Goal: Information Seeking & Learning: Learn about a topic

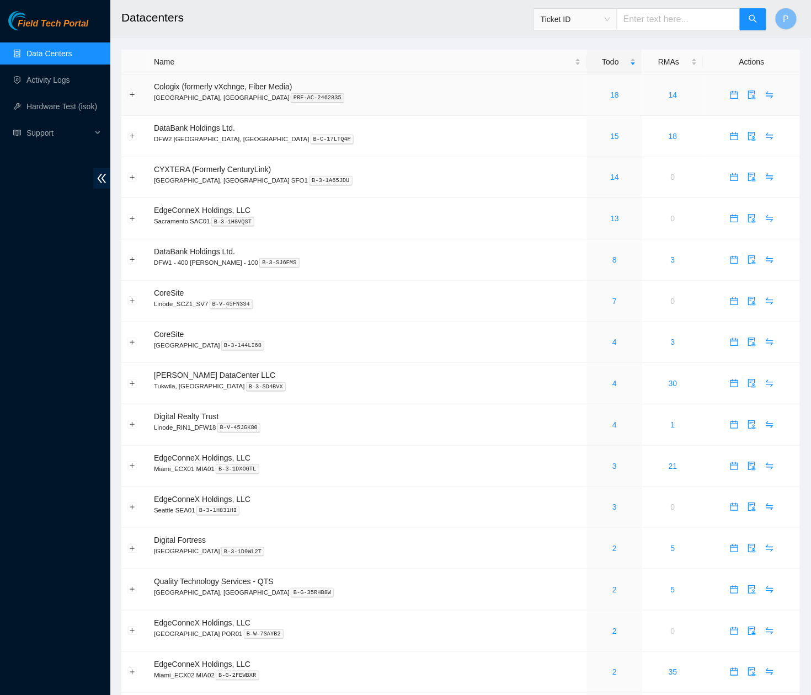
click at [593, 89] on div "18" at bounding box center [614, 95] width 43 height 12
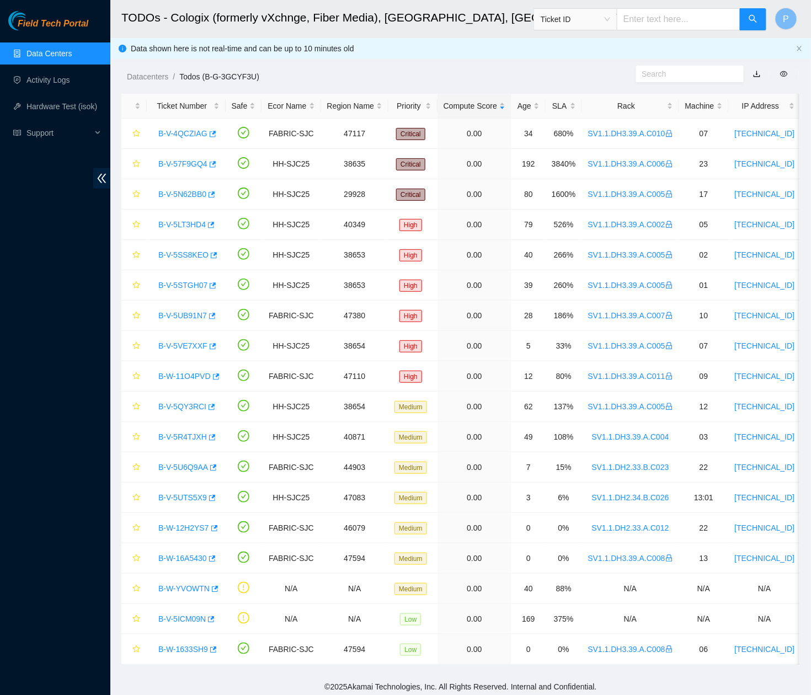
click at [757, 72] on link "button" at bounding box center [757, 74] width 8 height 9
click at [51, 52] on link "Data Centers" at bounding box center [48, 53] width 45 height 9
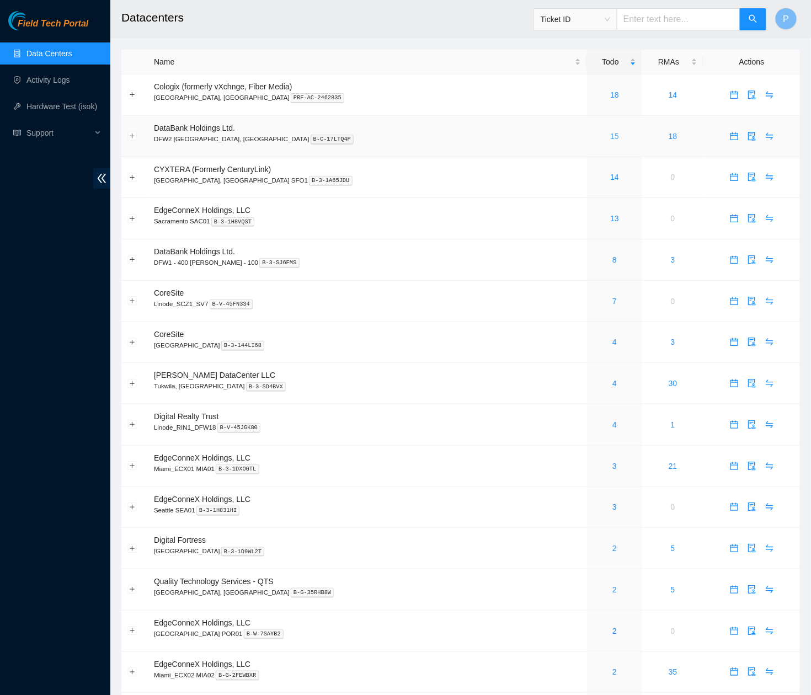
click at [610, 137] on link "15" at bounding box center [614, 136] width 9 height 9
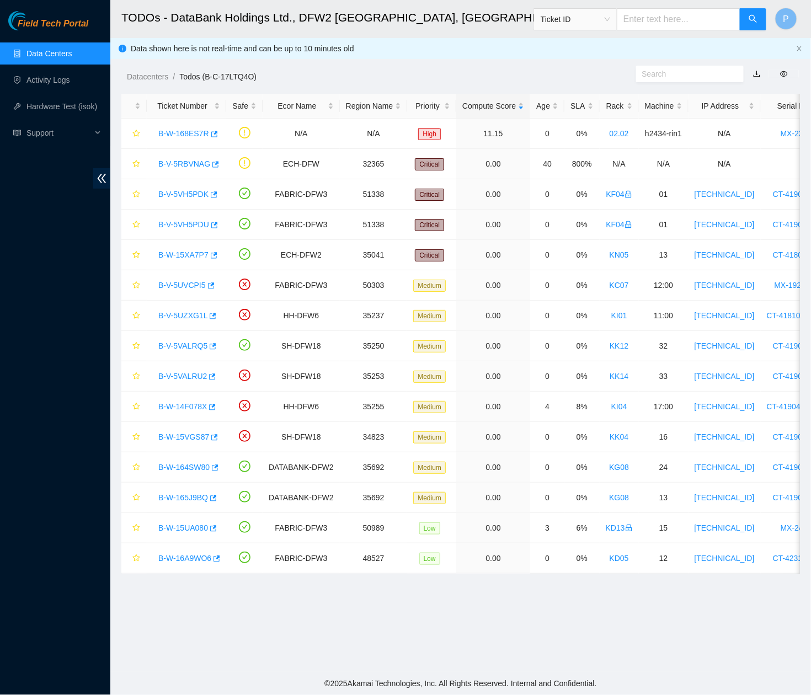
click at [755, 71] on link "button" at bounding box center [757, 74] width 8 height 9
click at [53, 50] on link "Data Centers" at bounding box center [48, 53] width 45 height 9
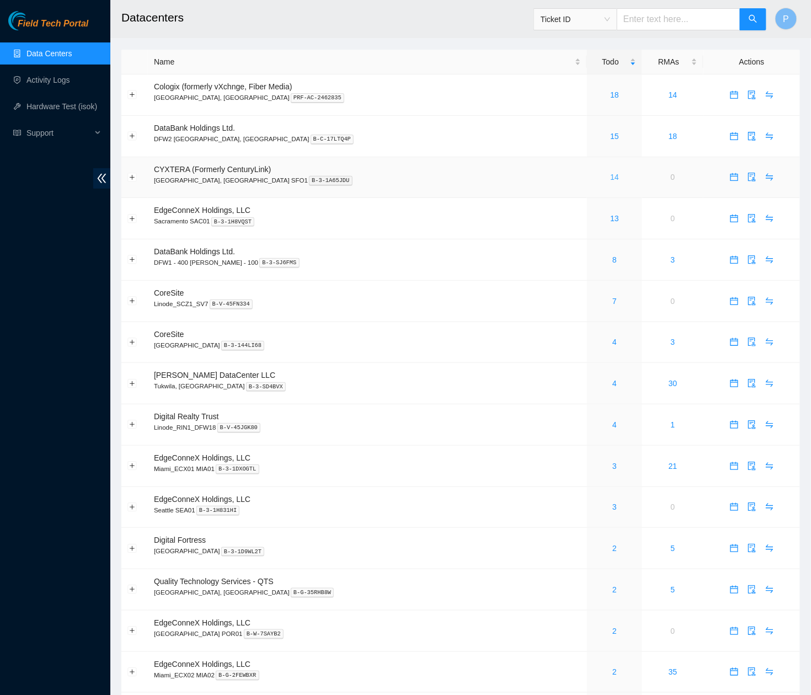
click at [610, 173] on link "14" at bounding box center [614, 177] width 9 height 9
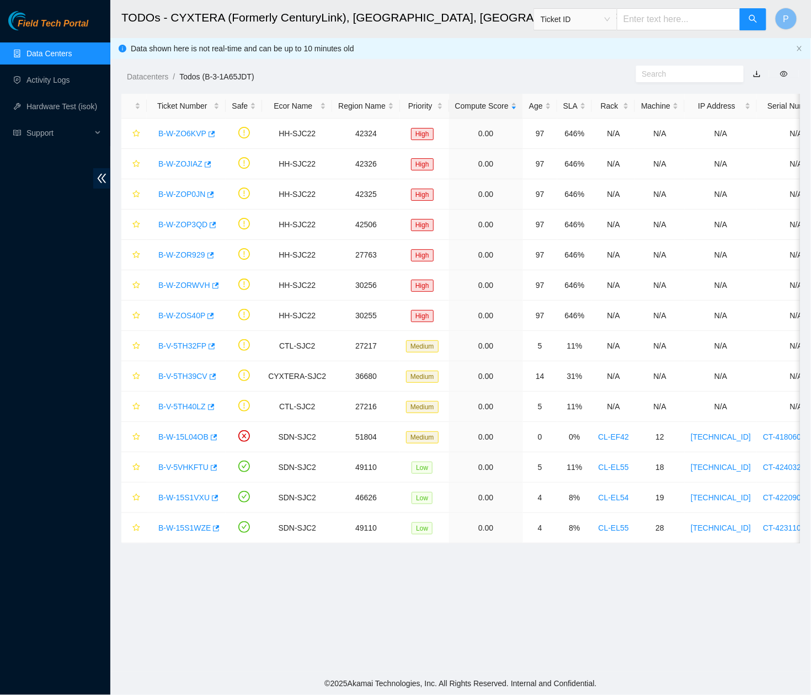
click at [759, 78] on link "button" at bounding box center [757, 74] width 8 height 9
click at [72, 49] on link "Data Centers" at bounding box center [48, 53] width 45 height 9
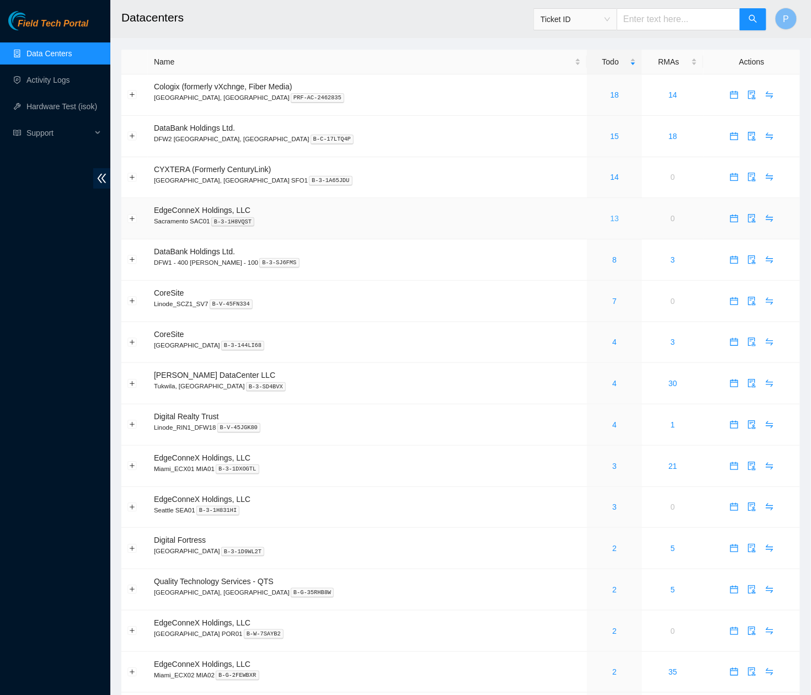
click at [610, 215] on link "13" at bounding box center [614, 218] width 9 height 9
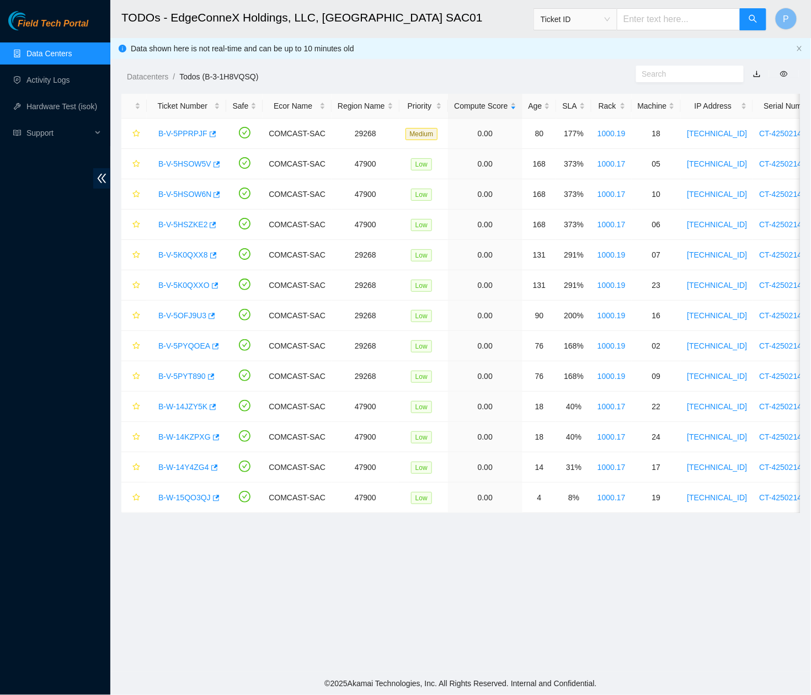
click at [756, 71] on link "button" at bounding box center [757, 74] width 8 height 9
click at [49, 52] on link "Data Centers" at bounding box center [48, 53] width 45 height 9
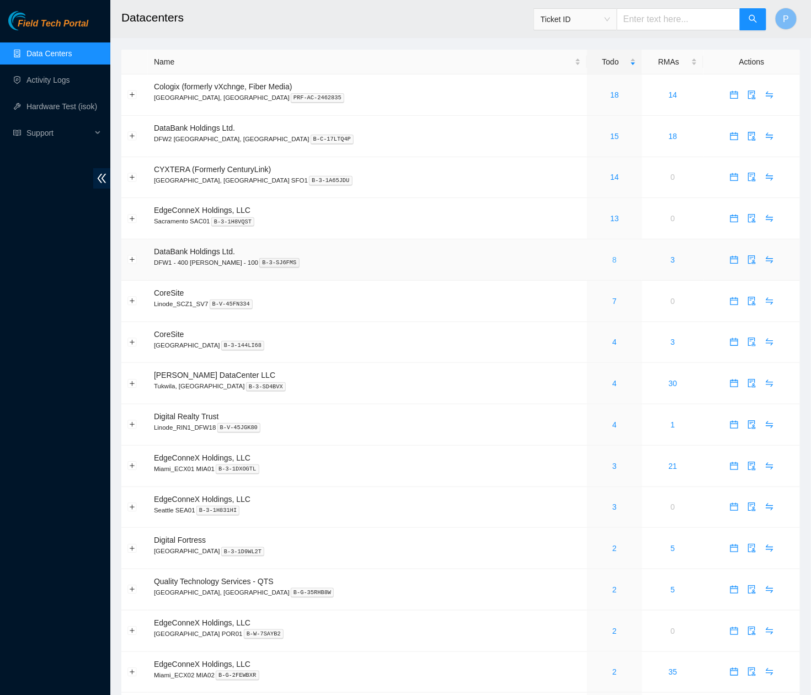
click at [612, 255] on link "8" at bounding box center [614, 259] width 4 height 9
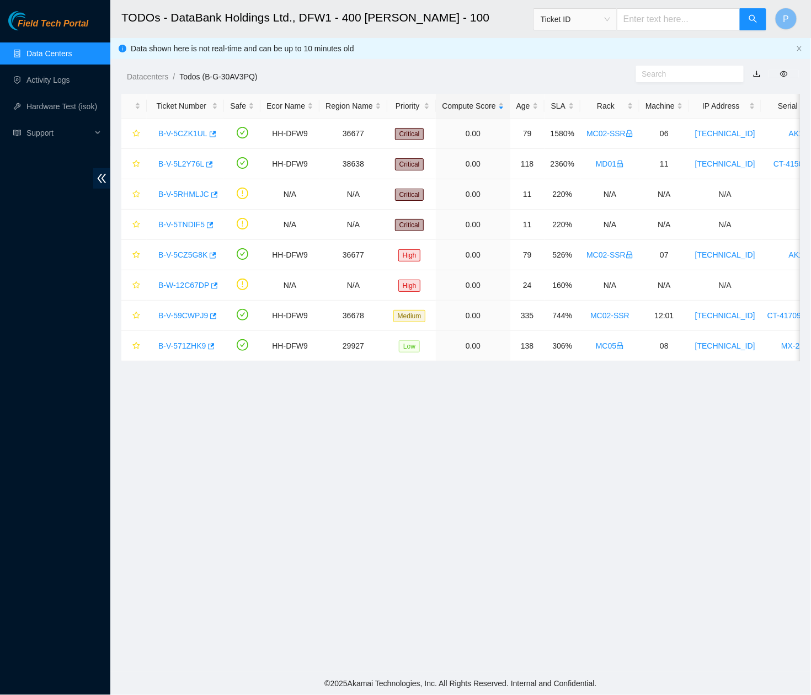
click at [756, 76] on link "button" at bounding box center [757, 74] width 8 height 9
click at [458, 37] on header "TODOs - DataBank Holdings Ltd., DFW1 - 400 S. Akard - 100 Ticket ID P" at bounding box center [515, 19] width 811 height 38
click at [70, 49] on link "Data Centers" at bounding box center [48, 53] width 45 height 9
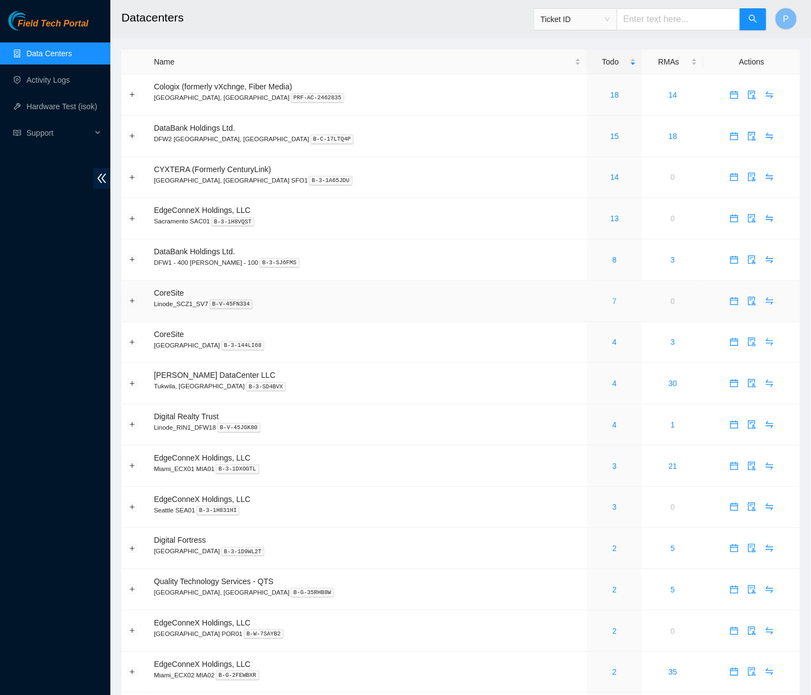
click at [612, 299] on link "7" at bounding box center [614, 301] width 4 height 9
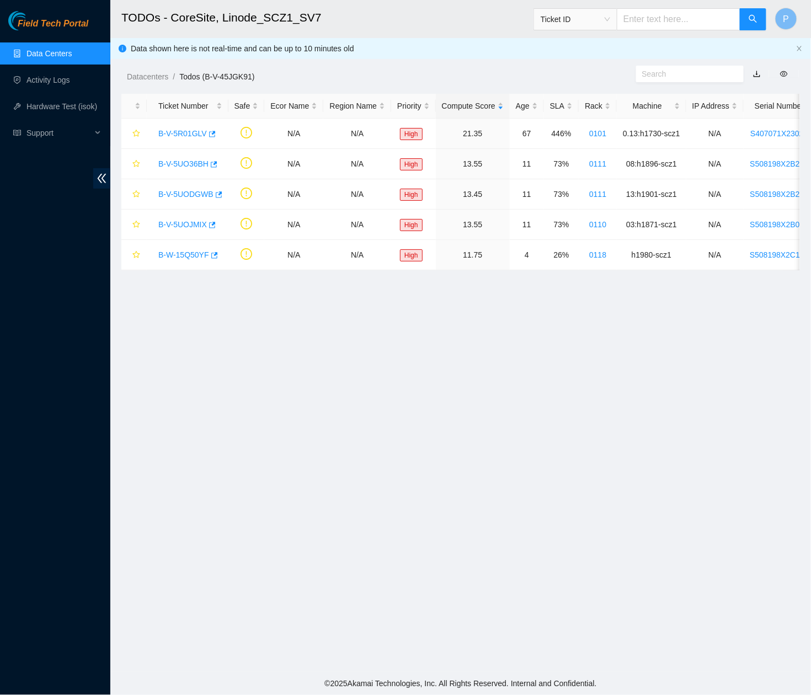
click at [759, 74] on link "button" at bounding box center [757, 74] width 8 height 9
click at [56, 56] on link "Data Centers" at bounding box center [48, 53] width 45 height 9
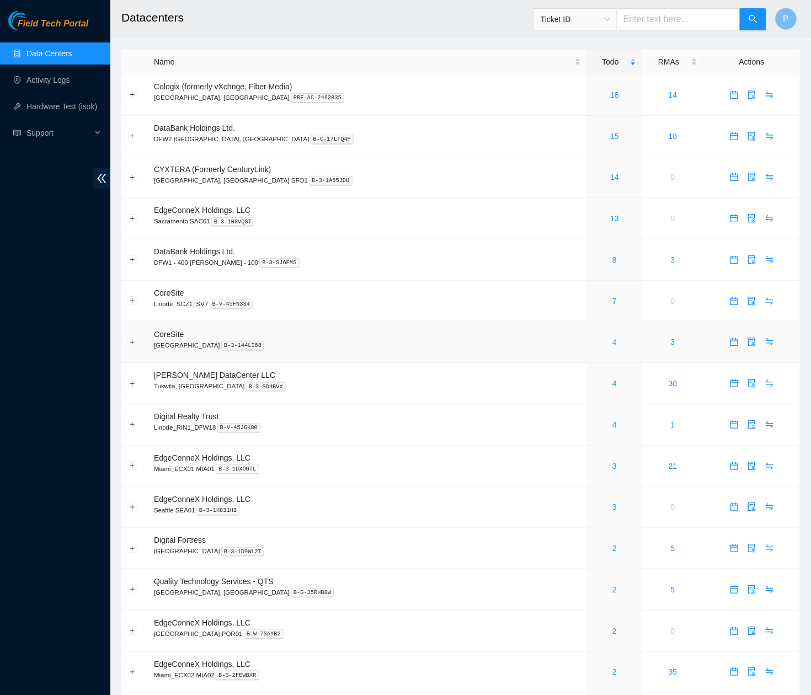
click at [612, 338] on link "4" at bounding box center [614, 342] width 4 height 9
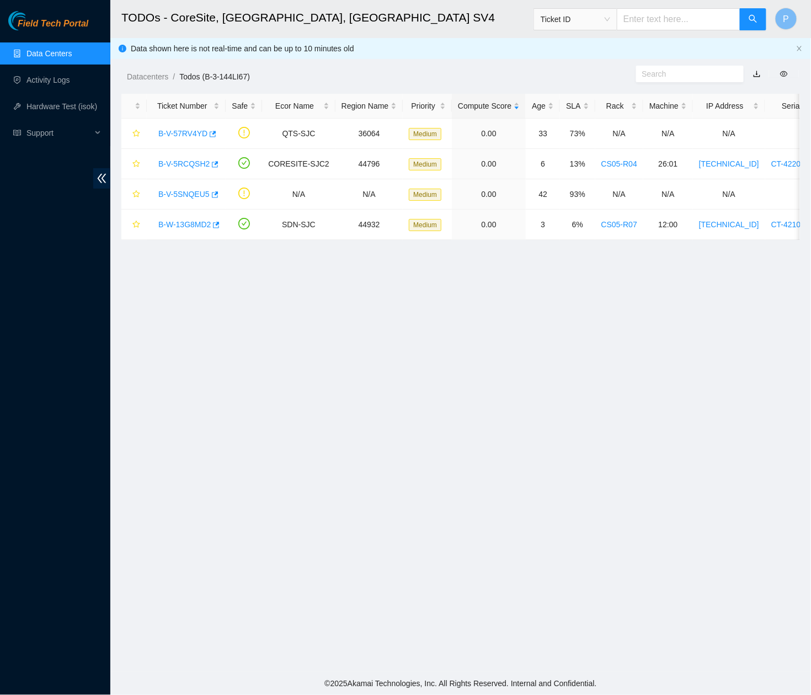
click at [758, 72] on link "button" at bounding box center [757, 74] width 8 height 9
click at [38, 49] on link "Data Centers" at bounding box center [48, 53] width 45 height 9
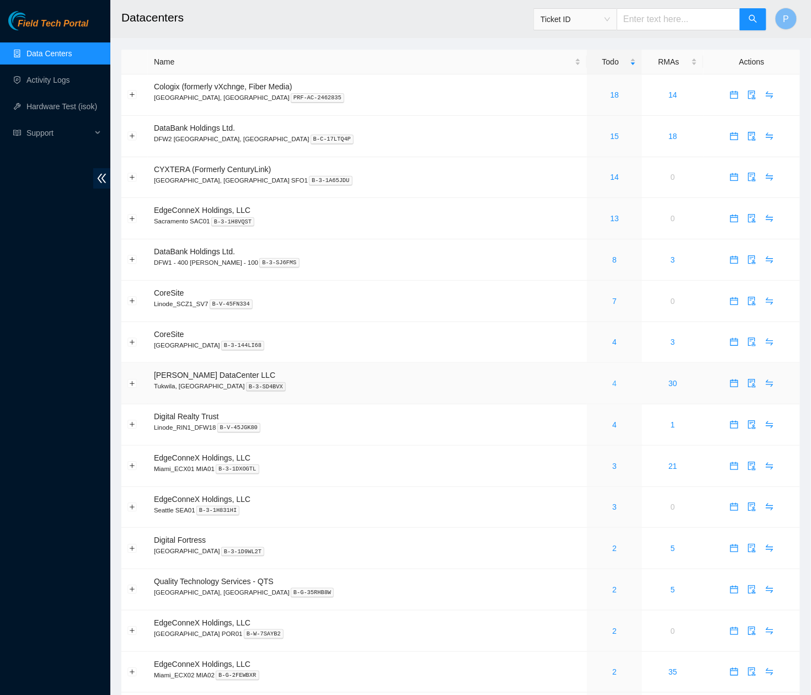
click at [612, 379] on link "4" at bounding box center [614, 383] width 4 height 9
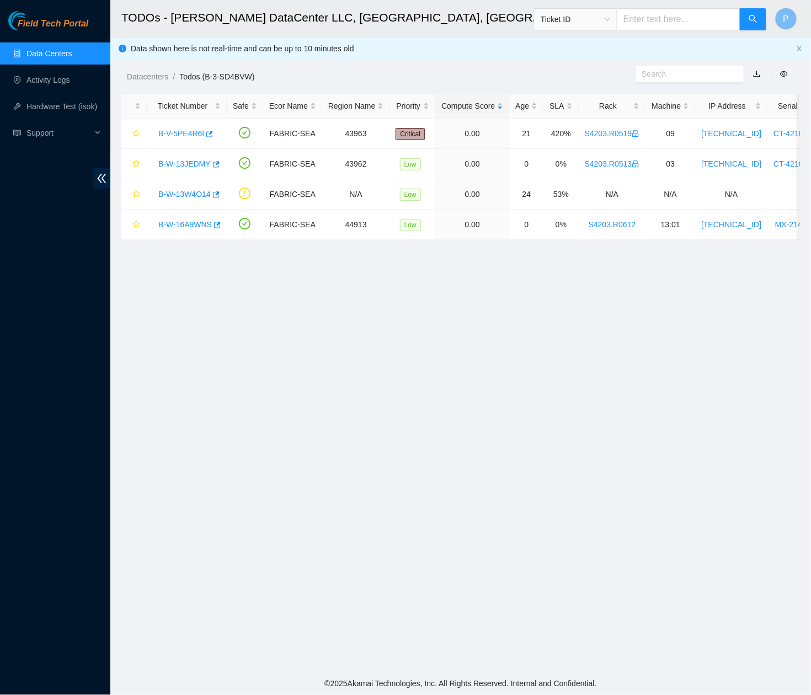
click at [756, 76] on link "button" at bounding box center [757, 74] width 8 height 9
click at [40, 50] on link "Data Centers" at bounding box center [48, 53] width 45 height 9
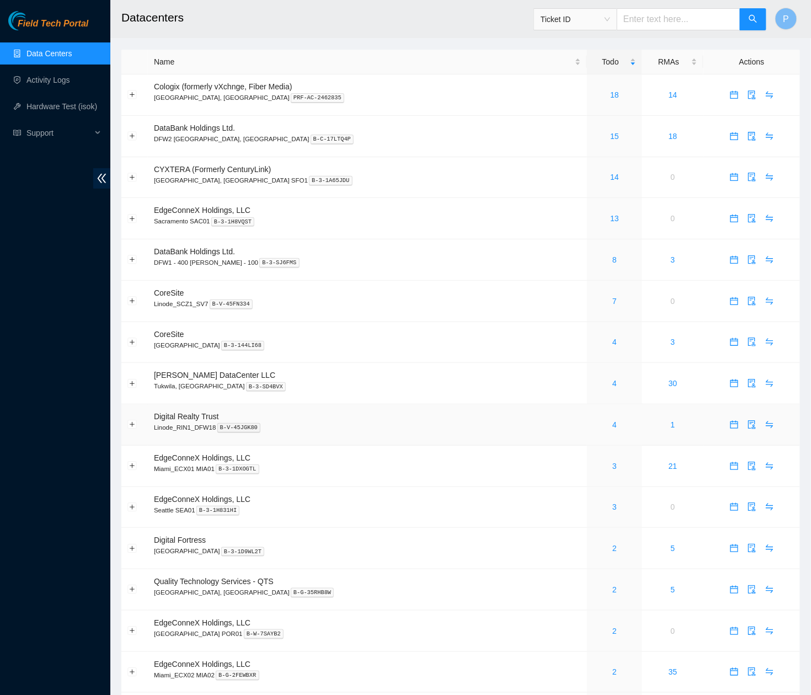
click at [593, 419] on div "4" at bounding box center [614, 425] width 43 height 12
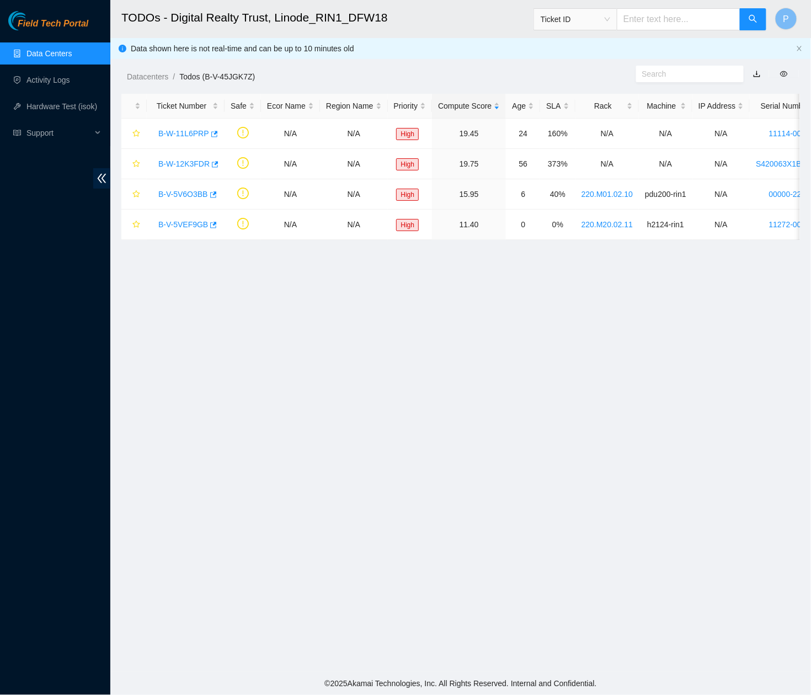
click at [758, 71] on button "button" at bounding box center [757, 74] width 24 height 18
click at [466, 52] on div "Datacenters / Todos (B-V-45JGK7Z) /" at bounding box center [373, 52] width 526 height 62
click at [755, 73] on link "button" at bounding box center [757, 74] width 8 height 9
click at [63, 49] on link "Data Centers" at bounding box center [48, 53] width 45 height 9
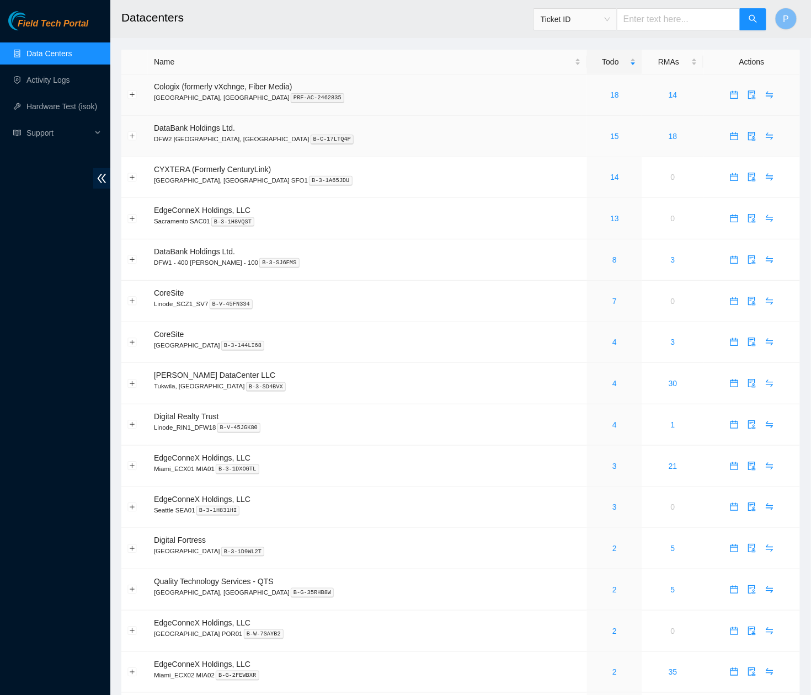
click at [395, 143] on td "DataBank Holdings Ltd. DFW2 Richardson, TX B-C-17LTQ4P" at bounding box center [367, 136] width 439 height 41
click at [612, 503] on link "3" at bounding box center [614, 507] width 4 height 9
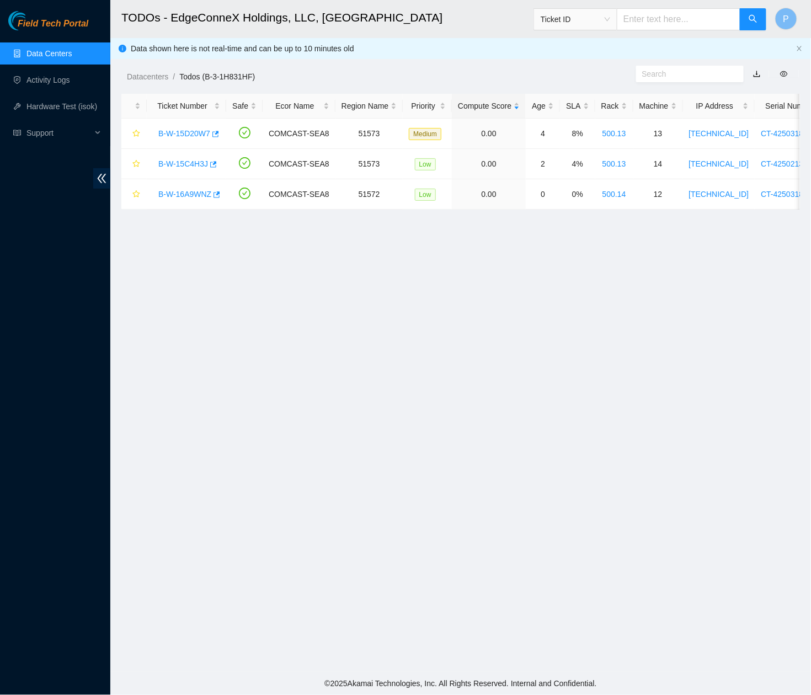
click at [756, 71] on link "button" at bounding box center [757, 74] width 8 height 9
click at [50, 52] on link "Data Centers" at bounding box center [48, 53] width 45 height 9
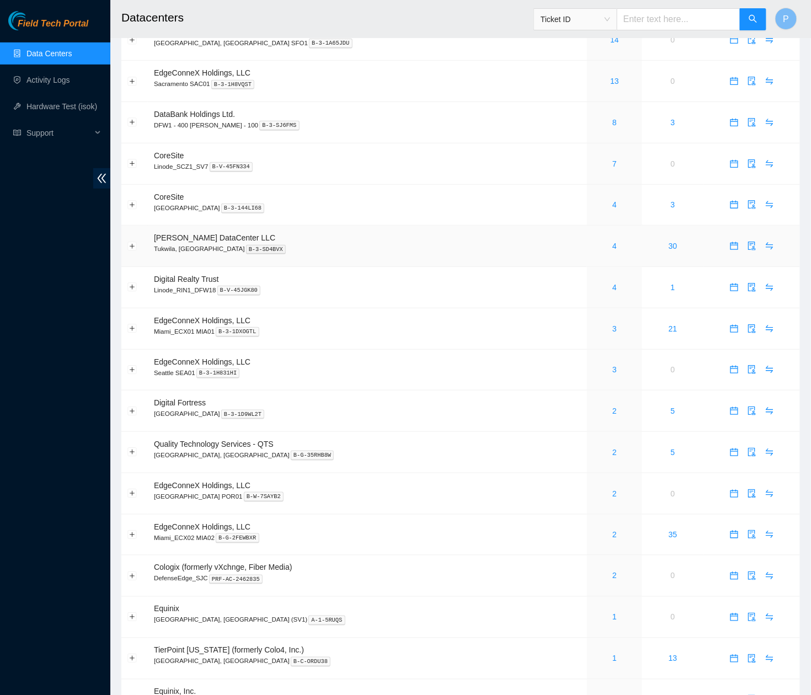
scroll to position [138, 0]
click at [612, 406] on link "2" at bounding box center [614, 410] width 4 height 9
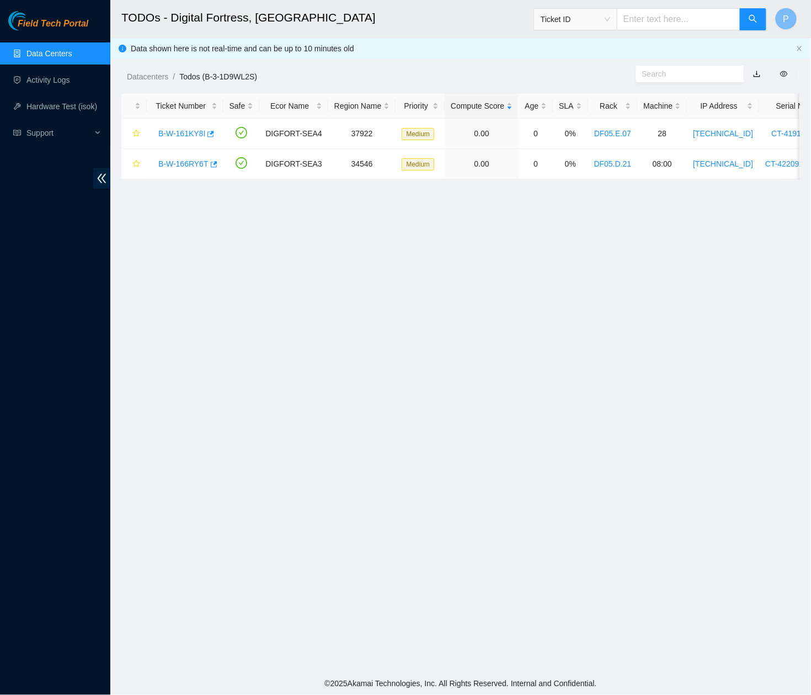
click at [756, 73] on link "button" at bounding box center [757, 74] width 8 height 9
click at [799, 47] on icon "close" at bounding box center [799, 48] width 4 height 5
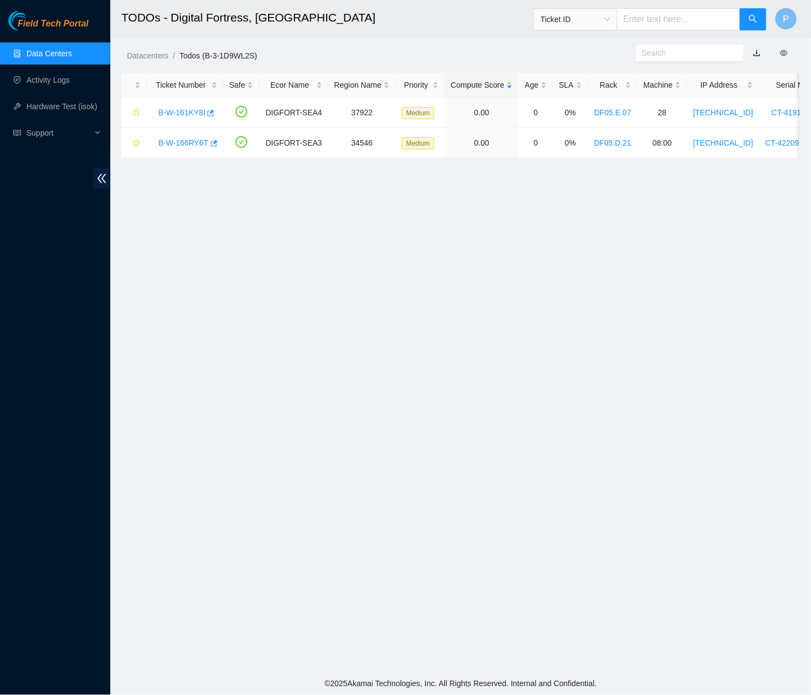
click at [50, 49] on link "Data Centers" at bounding box center [48, 53] width 45 height 9
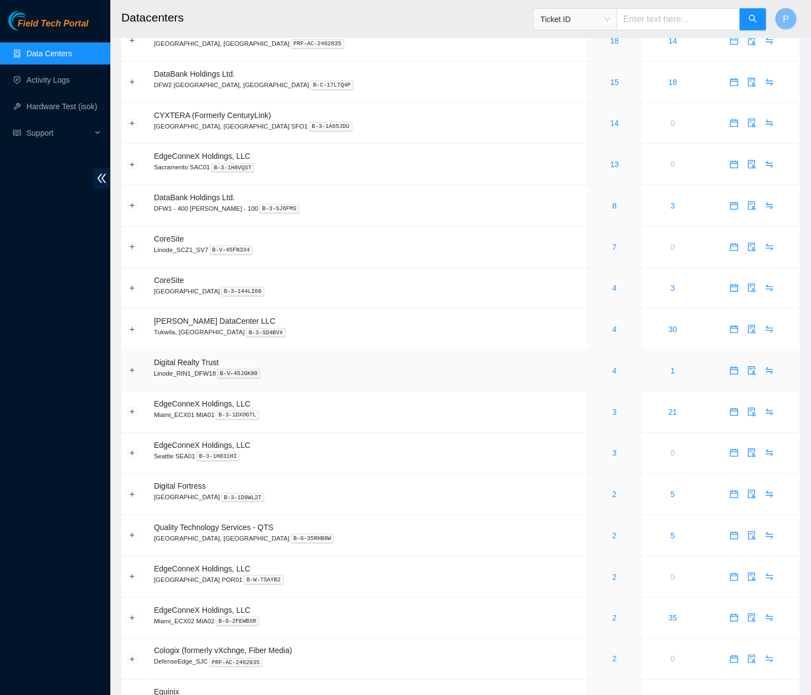
scroll to position [56, 0]
click at [593, 528] on div "2" at bounding box center [614, 534] width 43 height 12
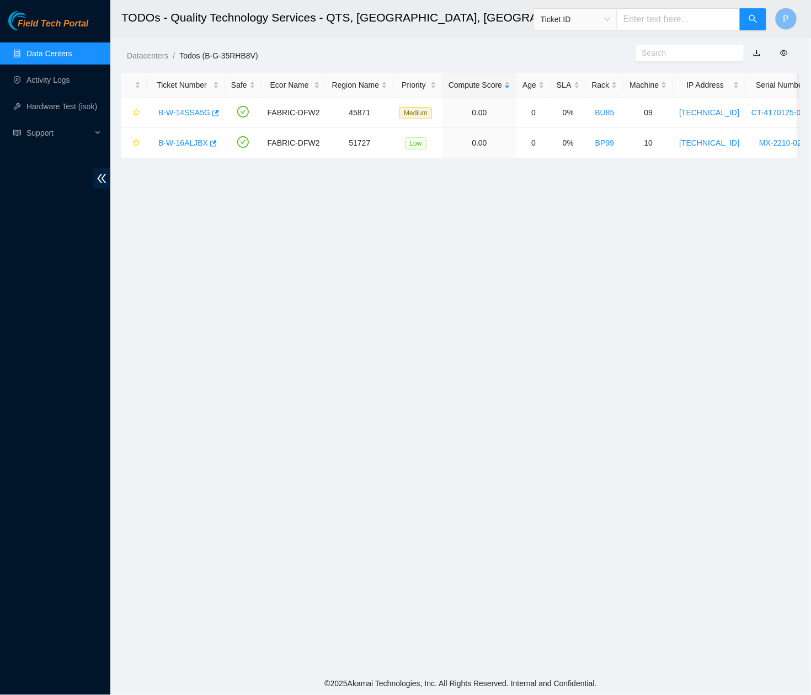
click at [753, 54] on link "button" at bounding box center [757, 53] width 8 height 9
click at [69, 49] on link "Data Centers" at bounding box center [48, 53] width 45 height 9
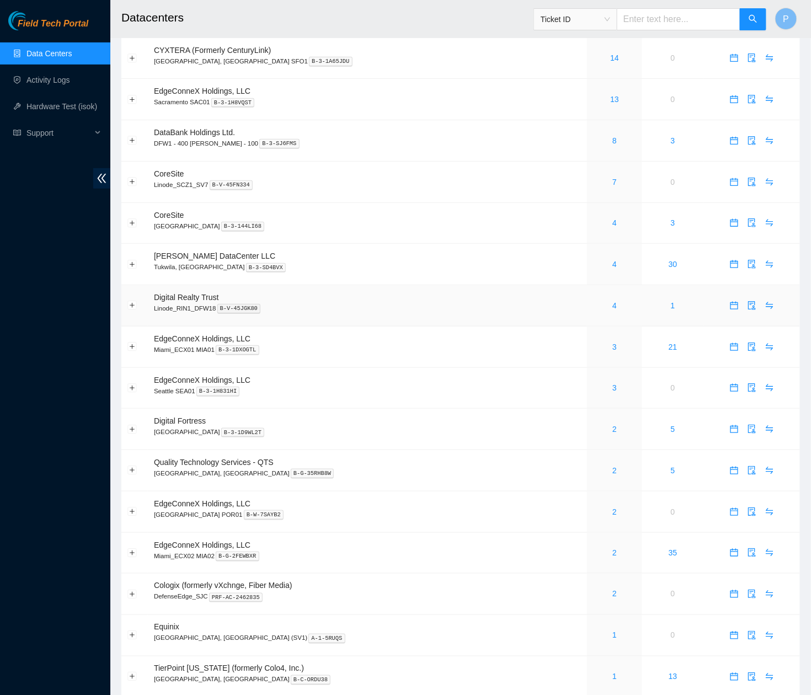
scroll to position [126, 0]
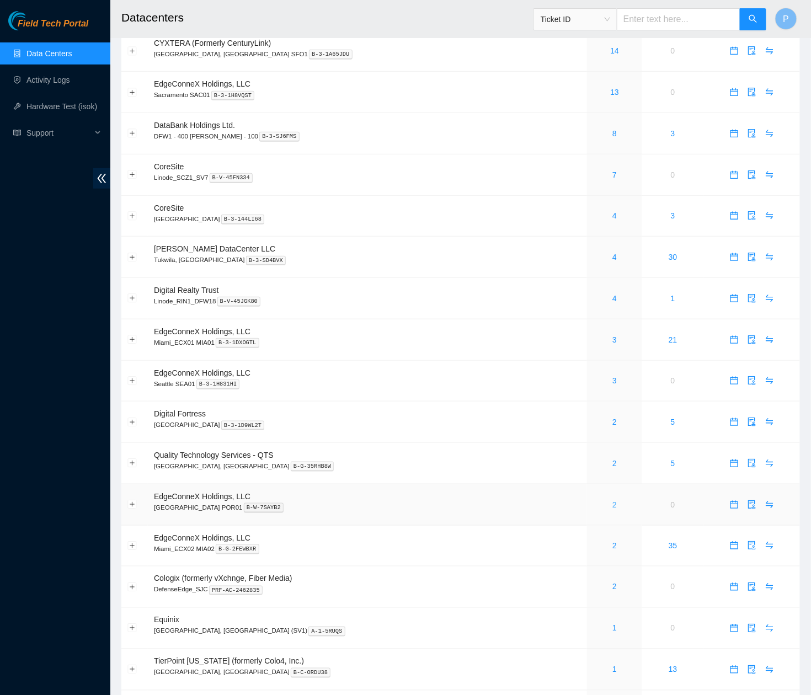
click at [612, 500] on link "2" at bounding box center [614, 504] width 4 height 9
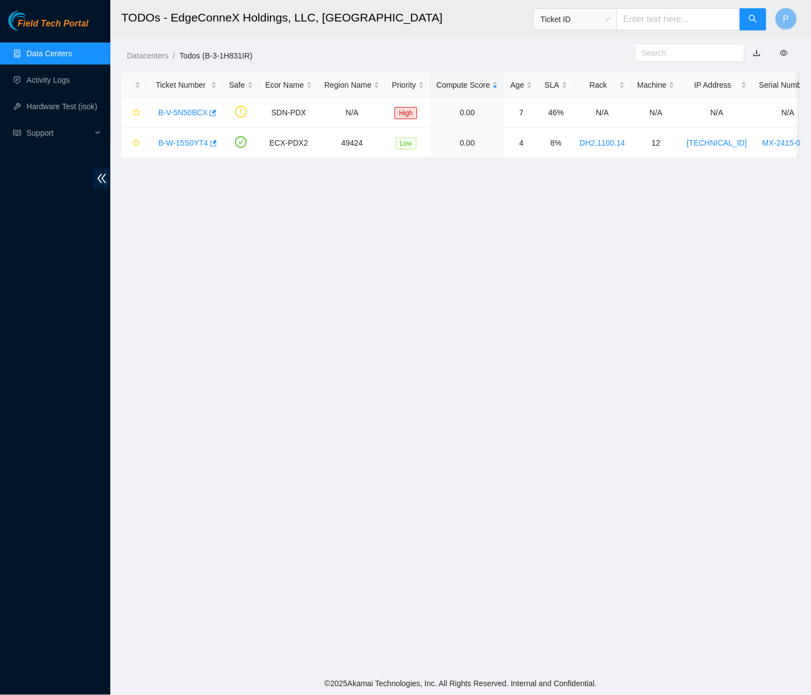
click at [758, 52] on link "button" at bounding box center [757, 53] width 8 height 9
click at [54, 49] on link "Data Centers" at bounding box center [48, 53] width 45 height 9
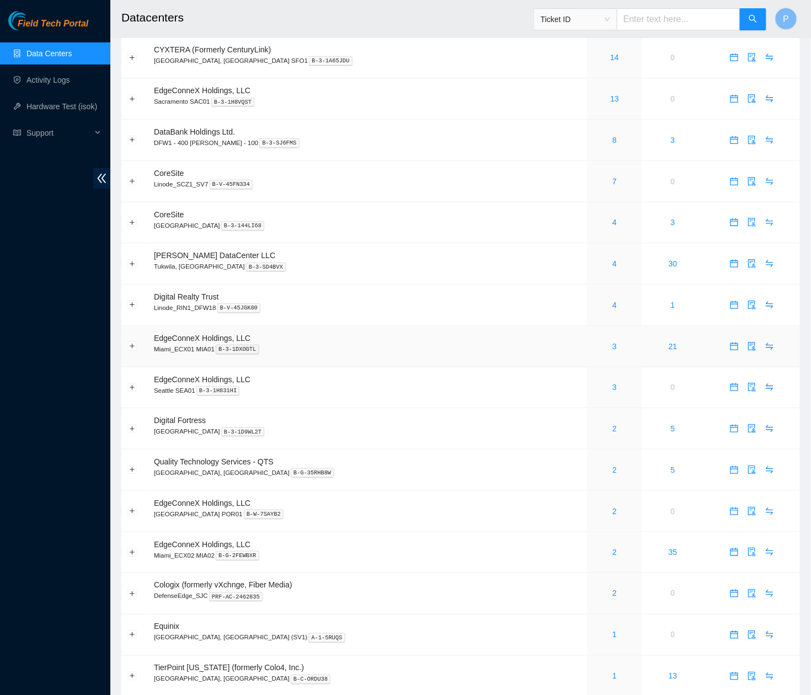
scroll to position [142, 0]
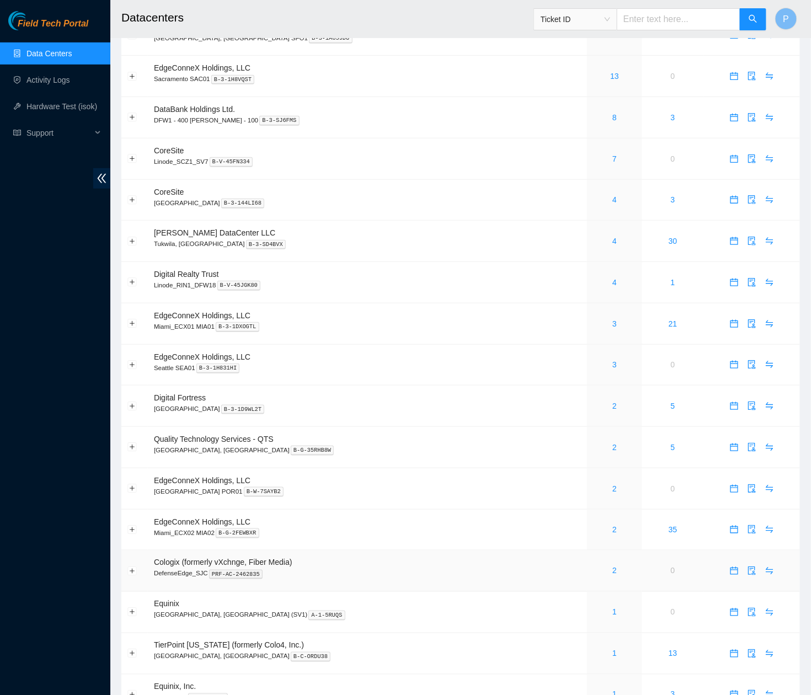
click at [587, 567] on td "2" at bounding box center [614, 571] width 55 height 41
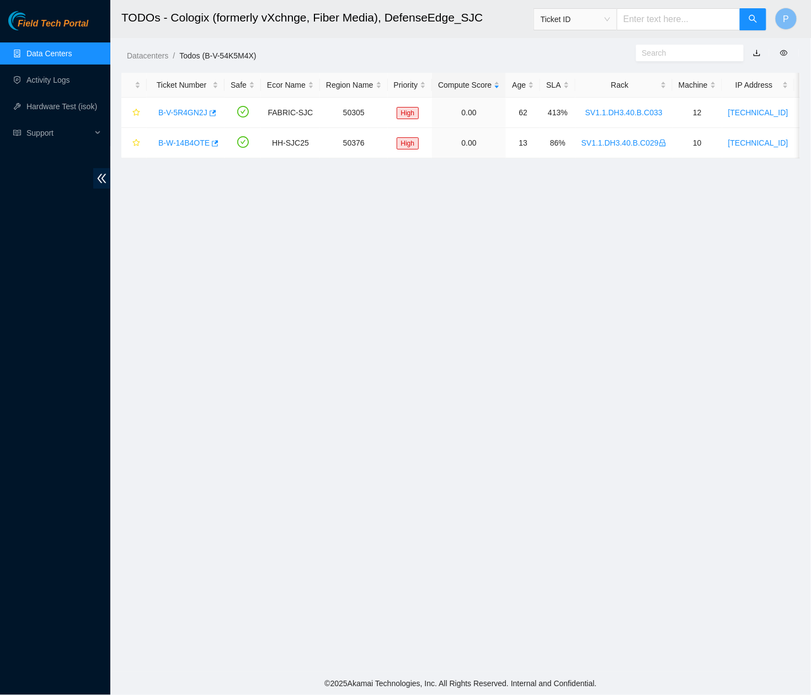
click at [757, 49] on link "button" at bounding box center [757, 53] width 8 height 9
click at [61, 50] on link "Data Centers" at bounding box center [48, 53] width 45 height 9
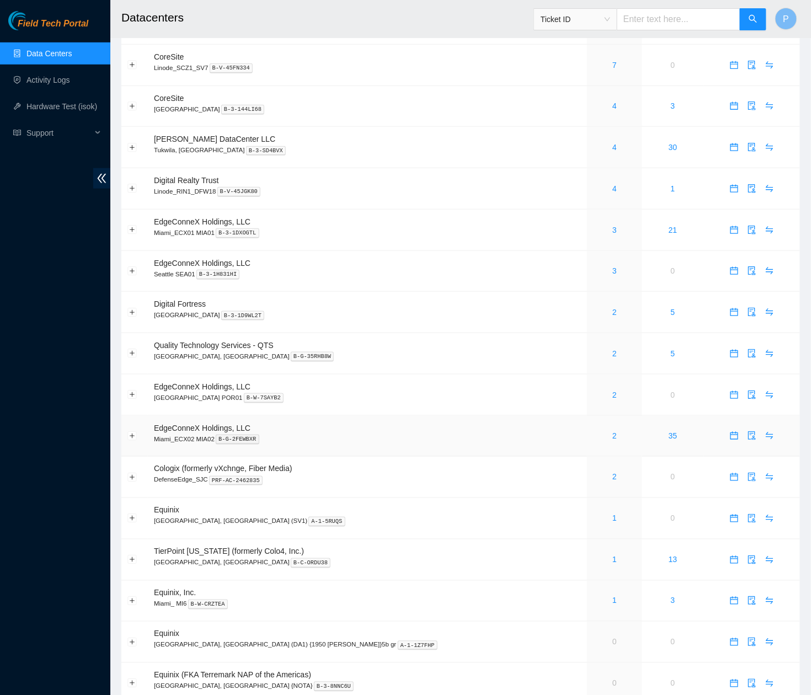
scroll to position [237, 0]
click at [612, 513] on link "1" at bounding box center [614, 517] width 4 height 9
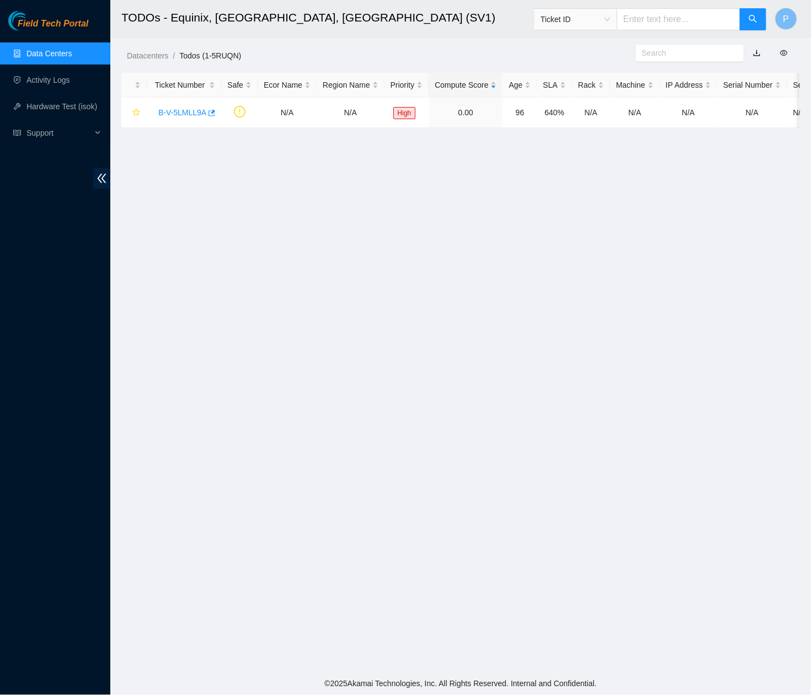
click at [760, 54] on link "button" at bounding box center [757, 53] width 8 height 9
click at [72, 49] on link "Data Centers" at bounding box center [48, 53] width 45 height 9
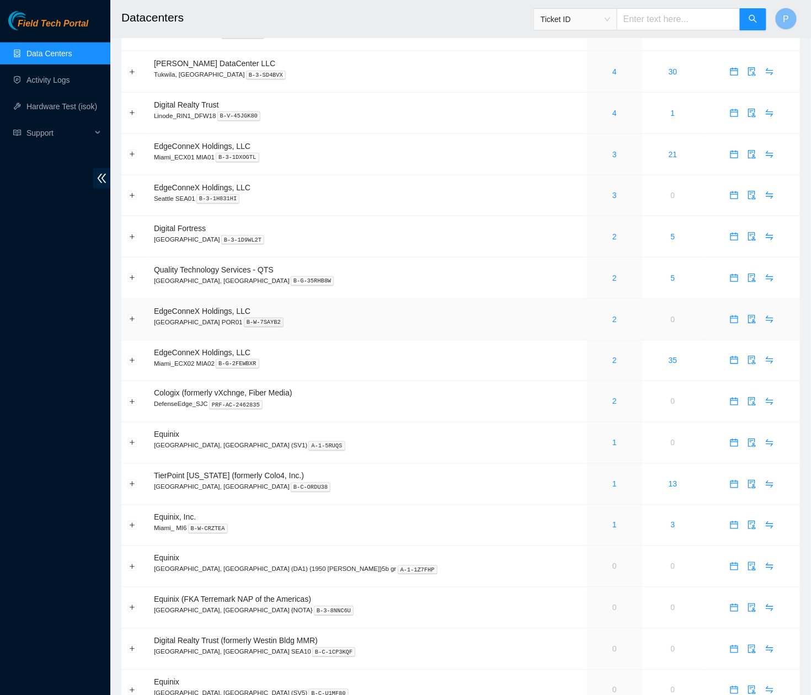
scroll to position [339, 0]
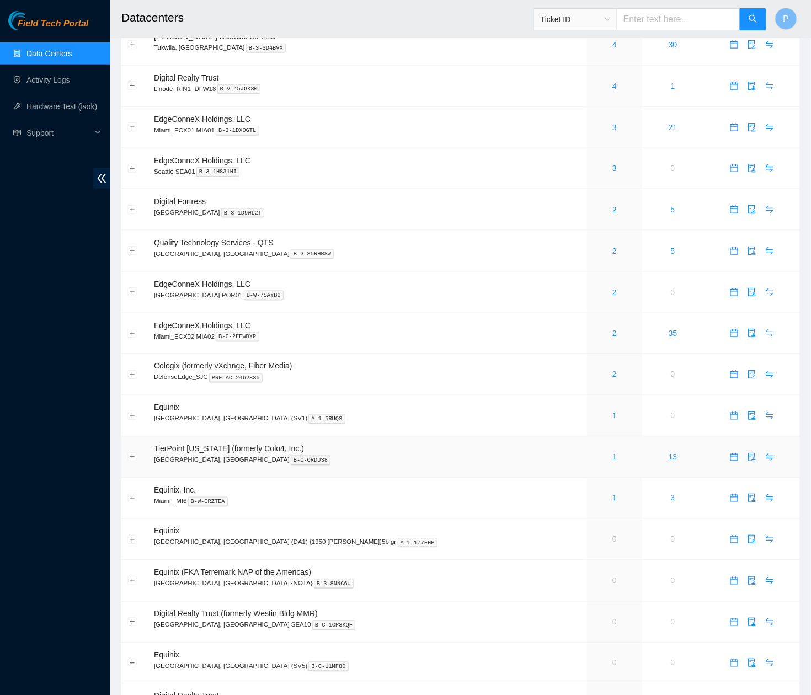
click at [612, 453] on link "1" at bounding box center [614, 457] width 4 height 9
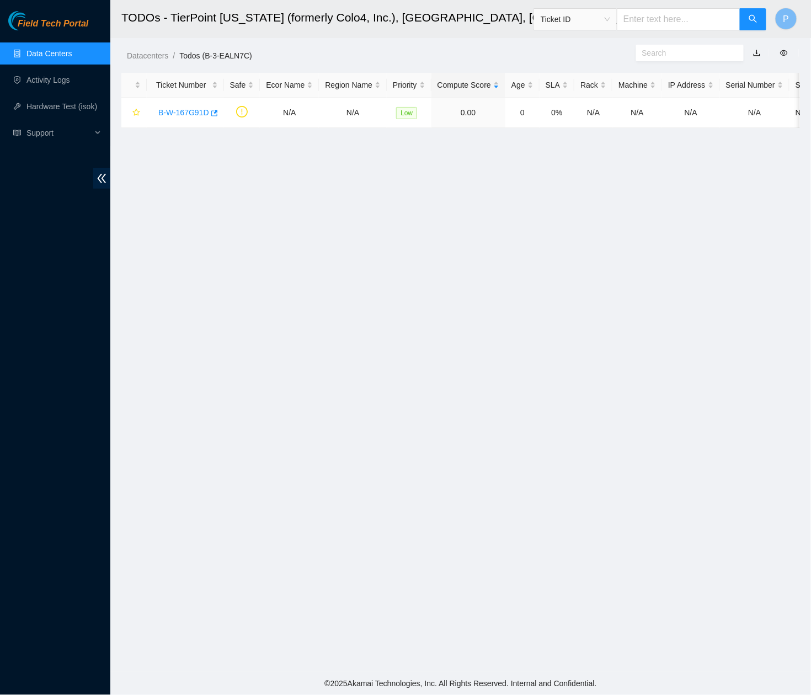
click at [758, 51] on link "button" at bounding box center [757, 53] width 8 height 9
click at [62, 49] on link "Data Centers" at bounding box center [48, 53] width 45 height 9
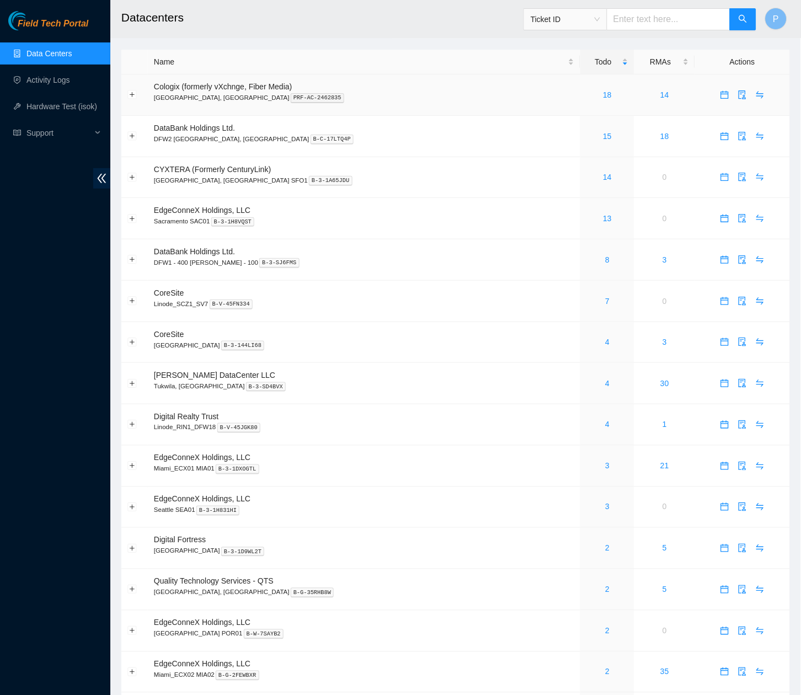
click at [325, 97] on p "Santa Clara, CA PRF-AC-2462835" at bounding box center [364, 98] width 420 height 10
click at [104, 178] on icon "double-left" at bounding box center [102, 179] width 12 height 12
click at [102, 178] on icon "double-left" at bounding box center [102, 179] width 12 height 12
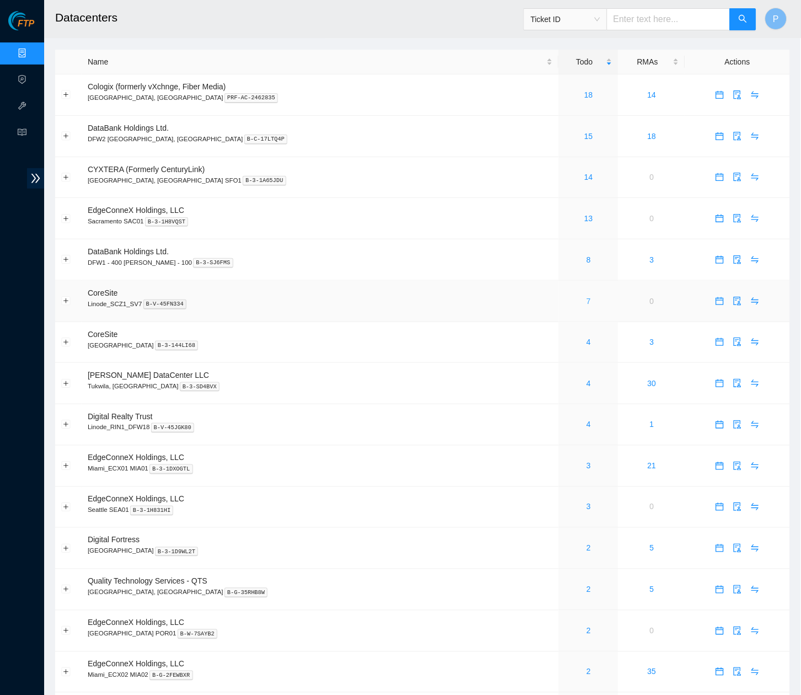
click at [587, 297] on link "7" at bounding box center [589, 301] width 4 height 9
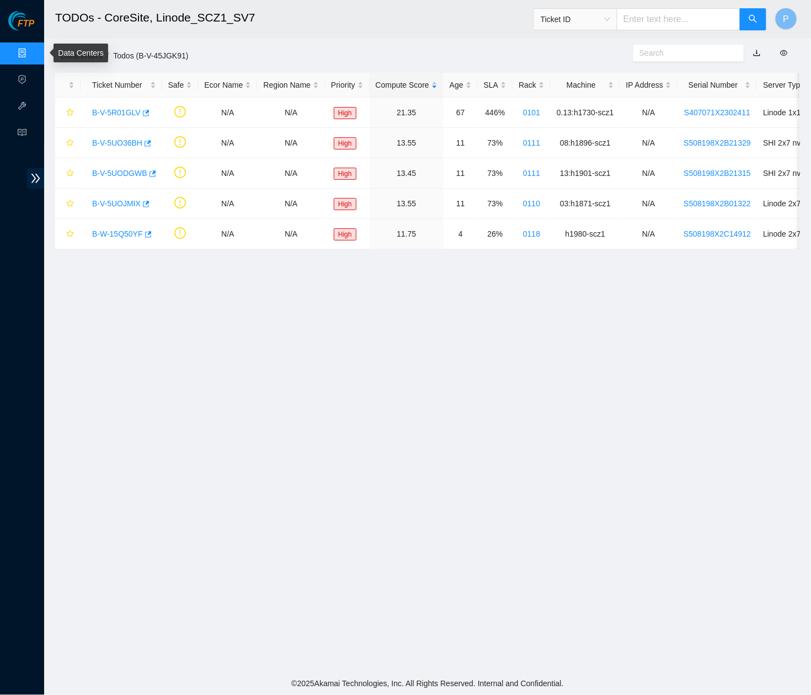
click at [32, 49] on link "Data Centers" at bounding box center [54, 53] width 45 height 9
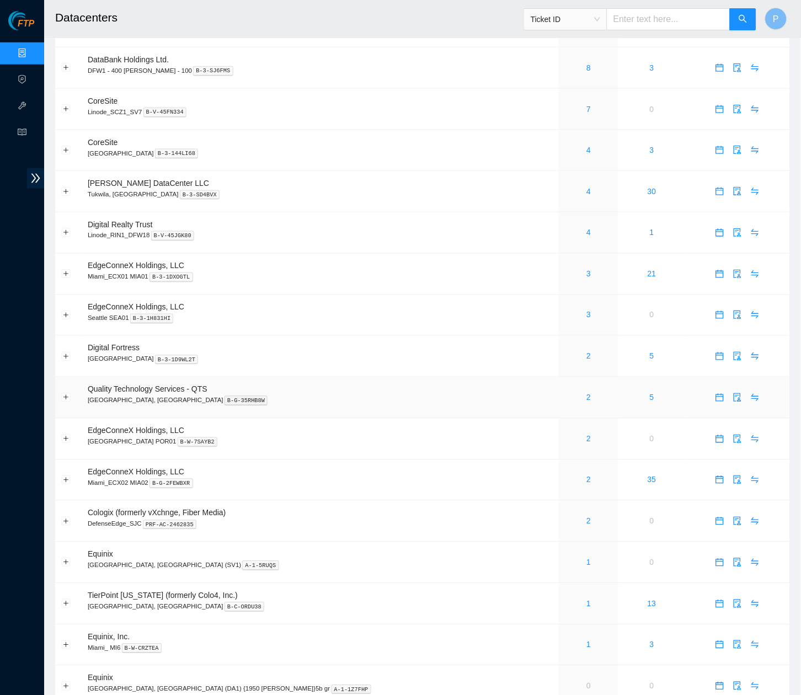
scroll to position [189, 0]
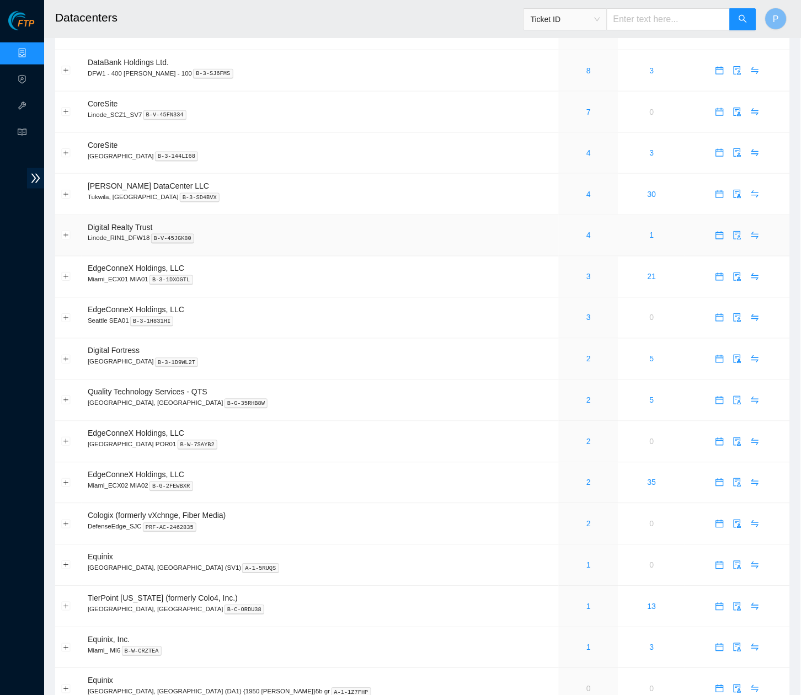
click at [369, 225] on td "Digital Realty Trust Linode_RIN1_DFW18 B-V-45JGK80" at bounding box center [320, 235] width 477 height 41
